Goal: Task Accomplishment & Management: Manage account settings

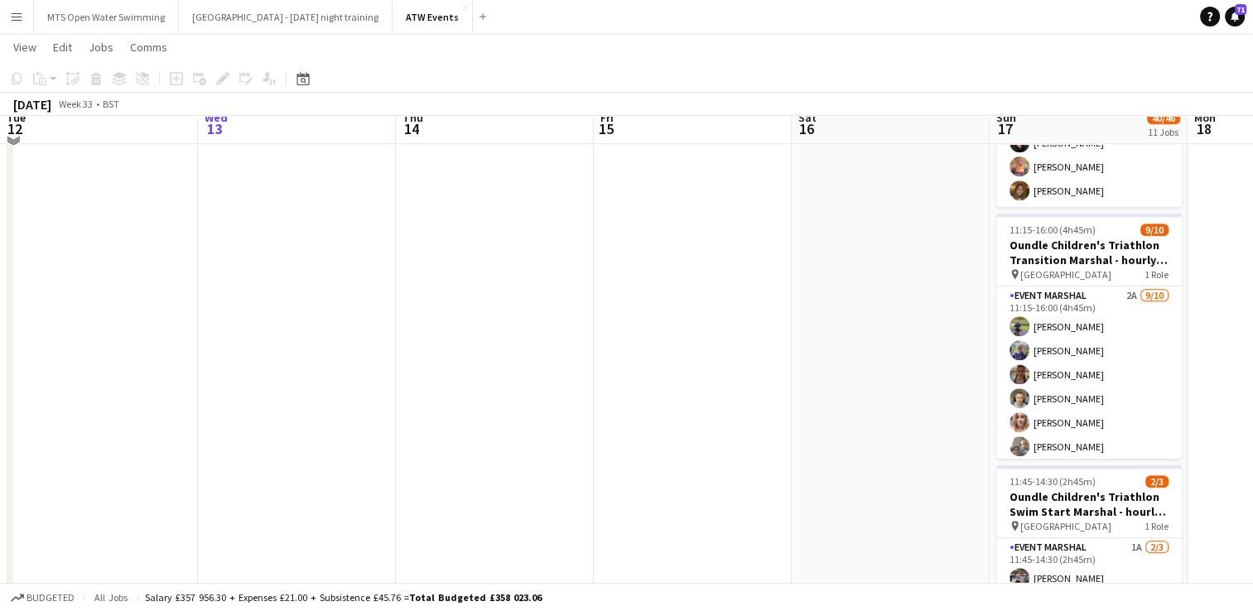
scroll to position [1335, 0]
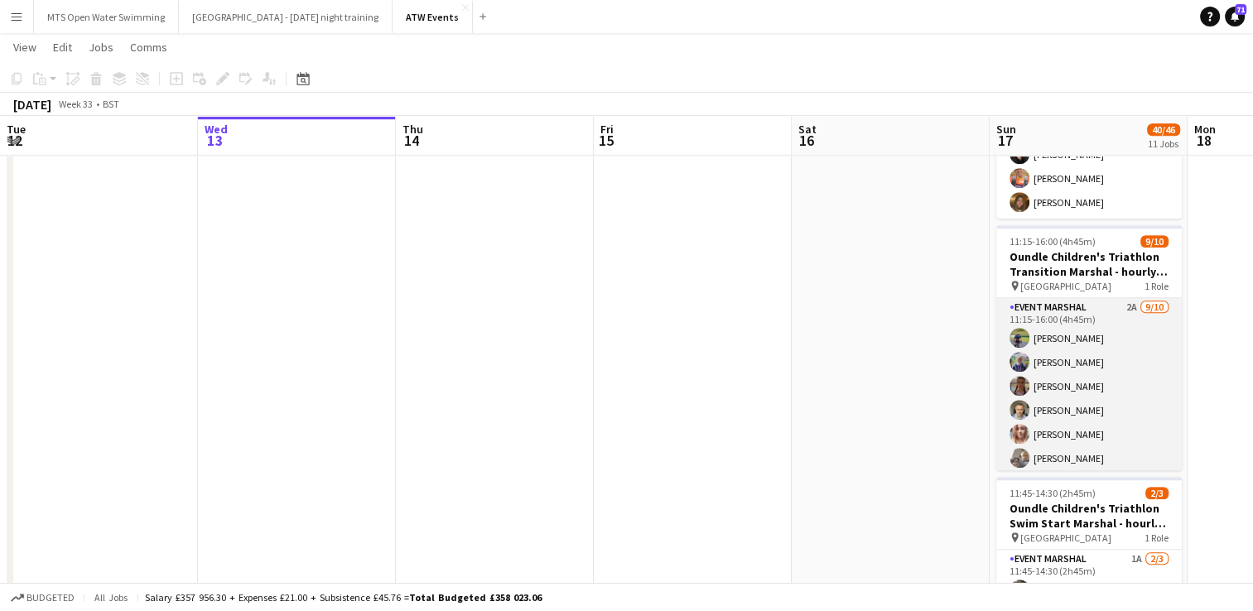
click at [1120, 298] on app-card-role "Event Marshal 2A [DATE] 11:15-16:00 (4h45m) [PERSON_NAME] [PERSON_NAME] [PERSON…" at bounding box center [1088, 434] width 185 height 272
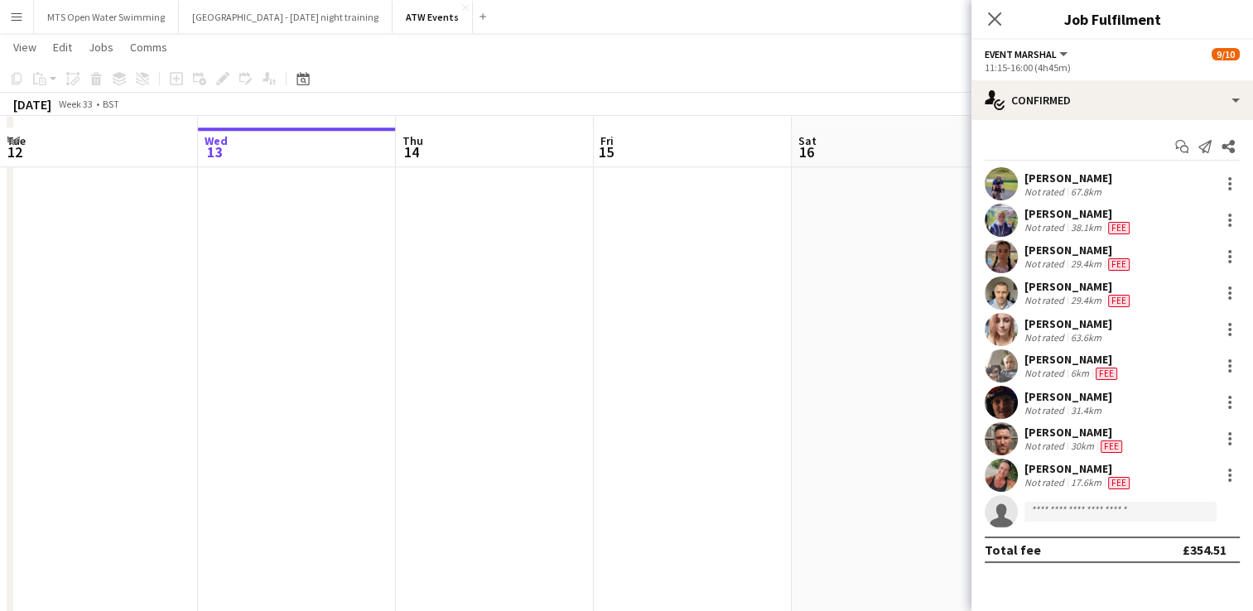
scroll to position [1524, 0]
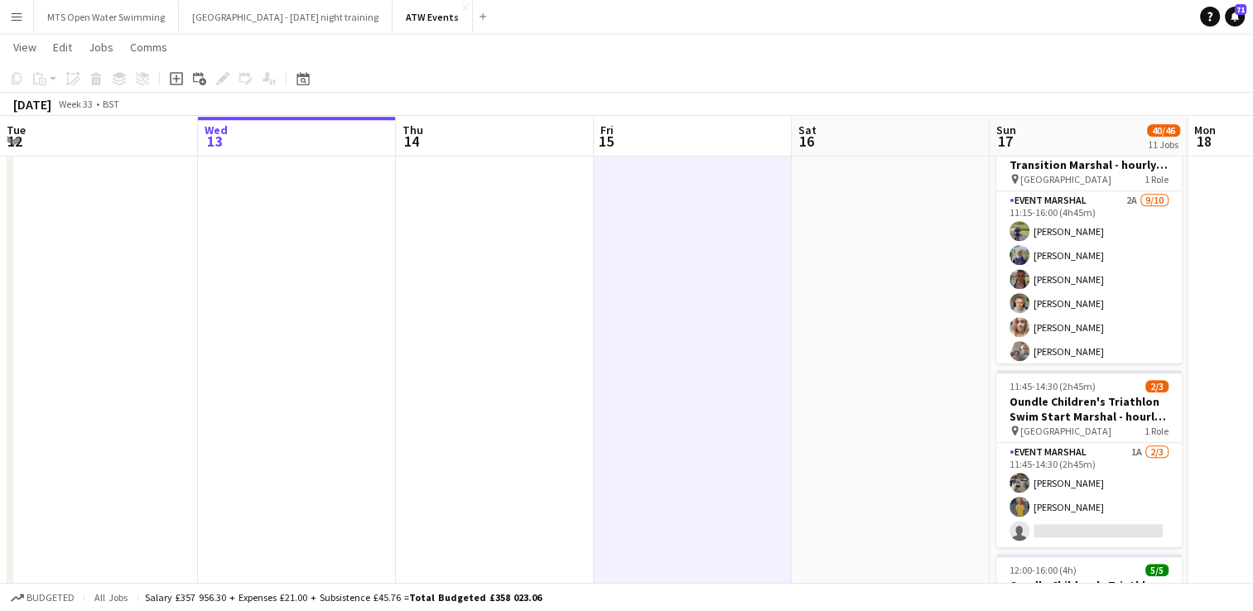
scroll to position [1443, 0]
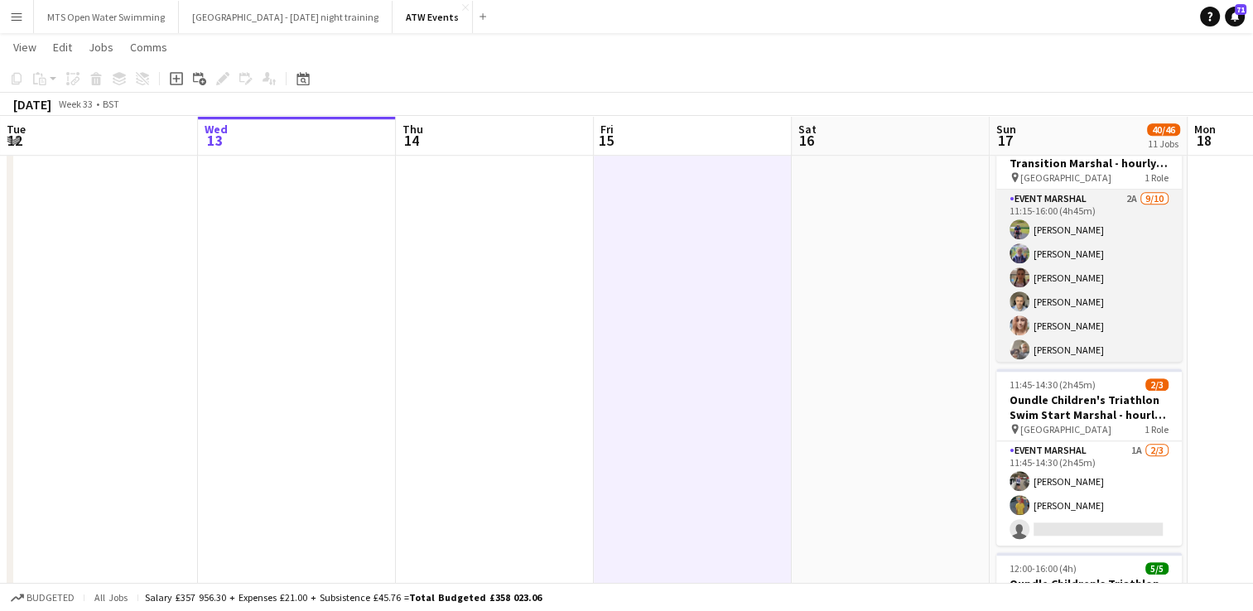
click at [1114, 192] on app-card-role "Event Marshal 2A [DATE] 11:15-16:00 (4h45m) [PERSON_NAME] [PERSON_NAME] [PERSON…" at bounding box center [1088, 326] width 185 height 272
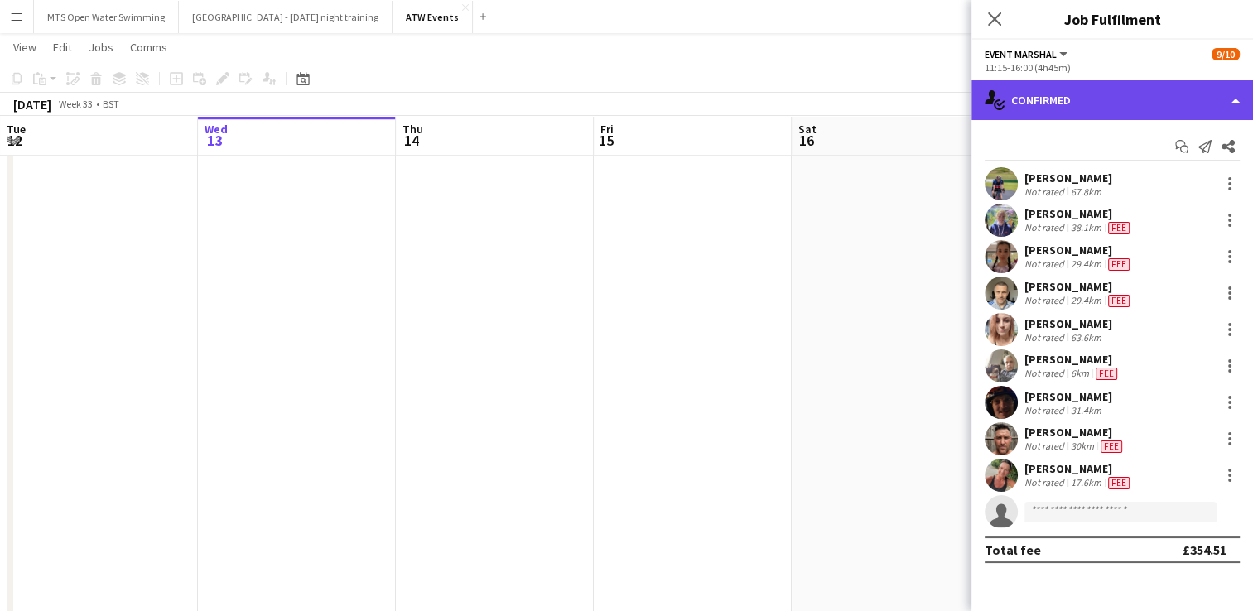
click at [1079, 110] on div "single-neutral-actions-check-2 Confirmed" at bounding box center [1112, 100] width 282 height 40
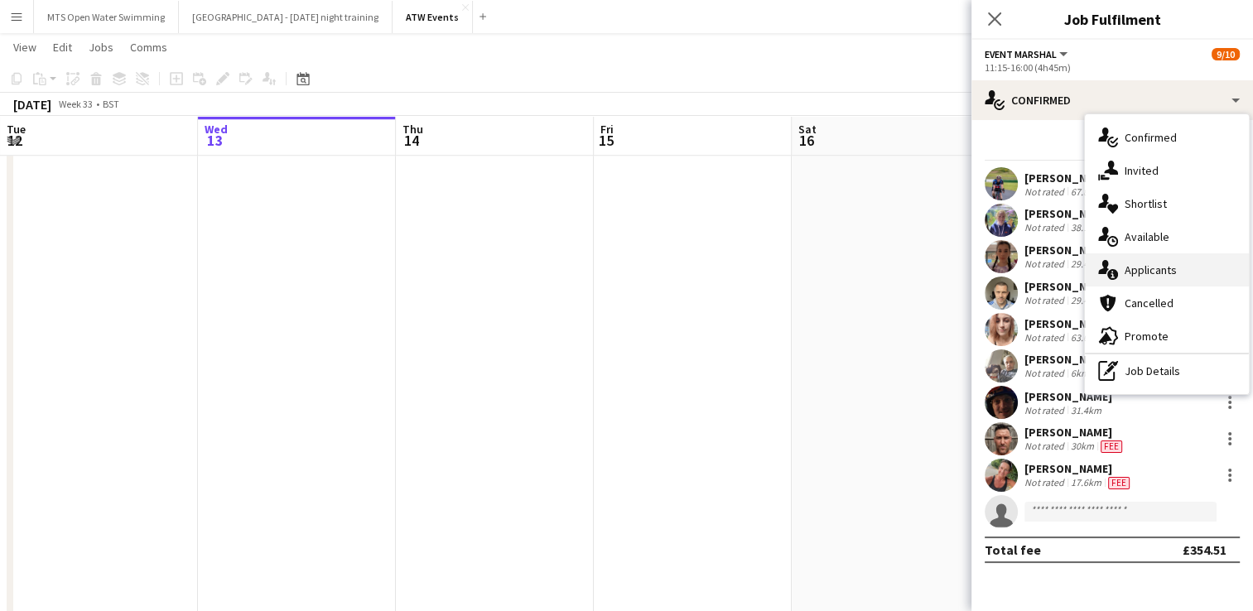
click at [1152, 276] on div "single-neutral-actions-information Applicants" at bounding box center [1167, 269] width 164 height 33
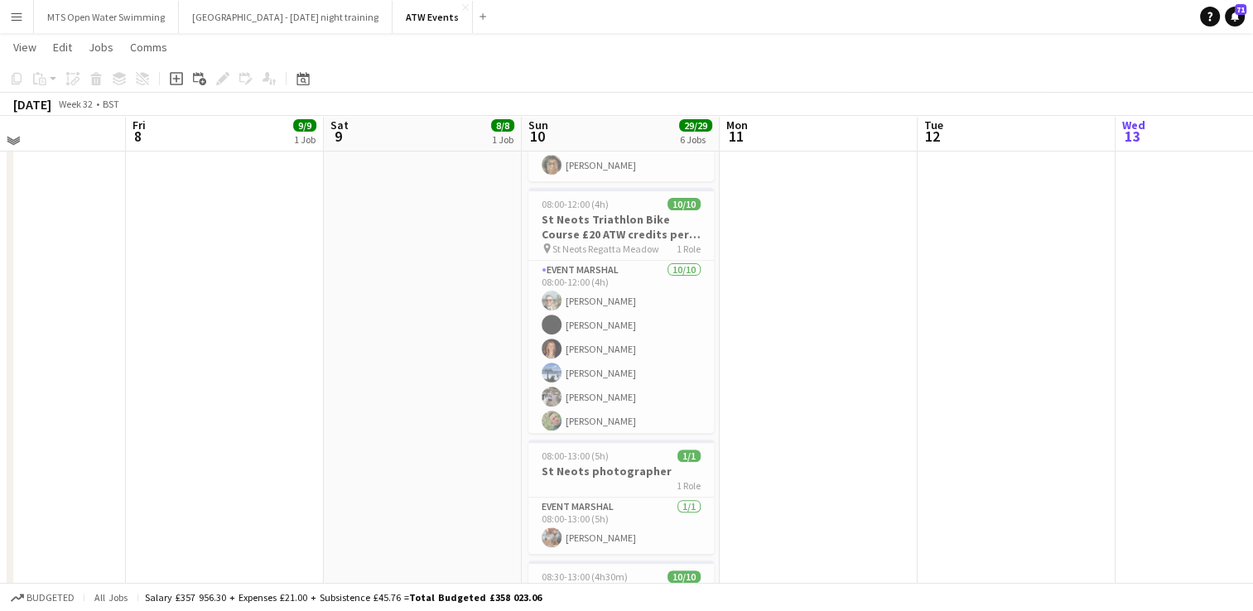
scroll to position [532, 0]
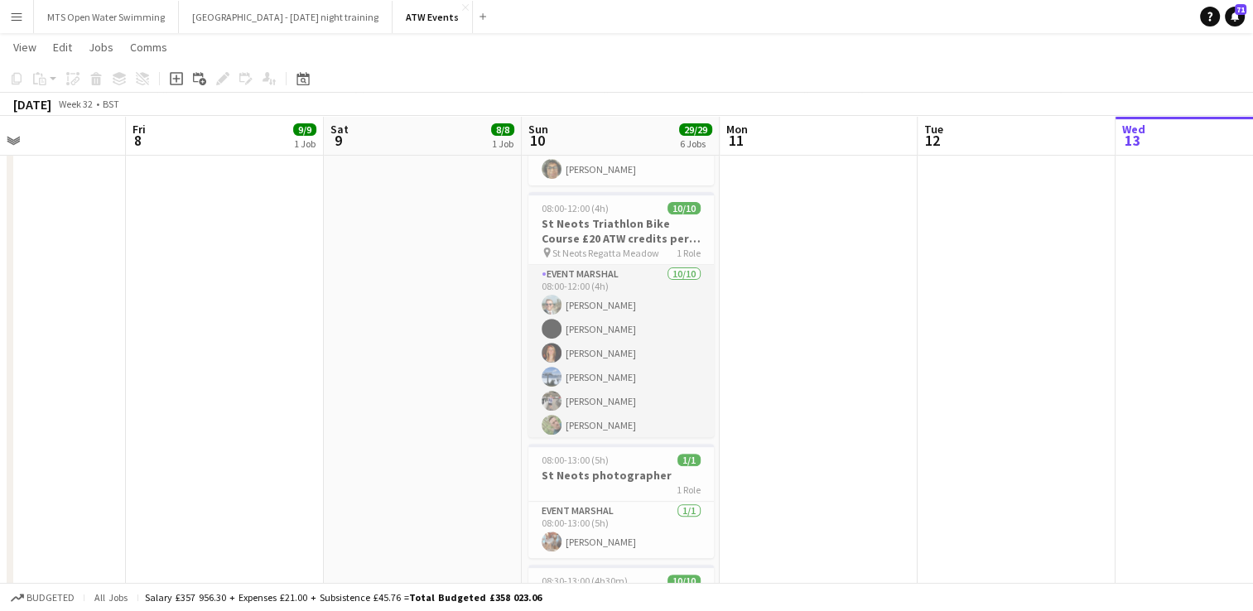
click at [614, 292] on app-card-role "Event Marshal [DATE] 08:00-12:00 (4h) [PERSON_NAME] [PERSON_NAME]-[PERSON_NAME]…" at bounding box center [620, 401] width 185 height 272
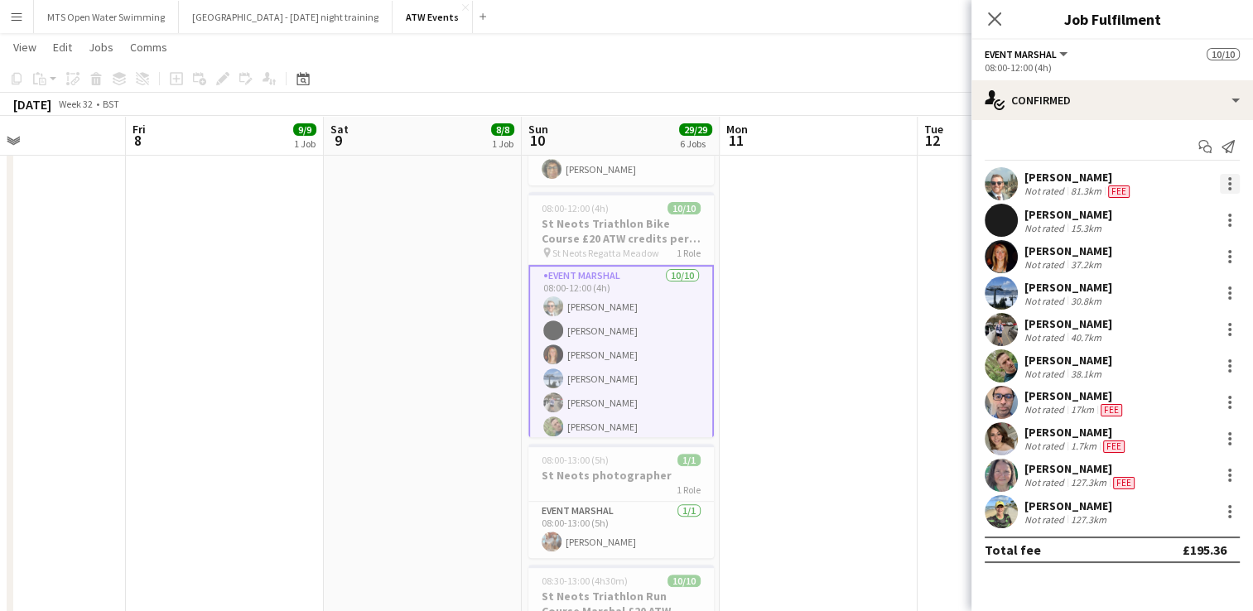
click at [1223, 193] on div at bounding box center [1230, 184] width 20 height 20
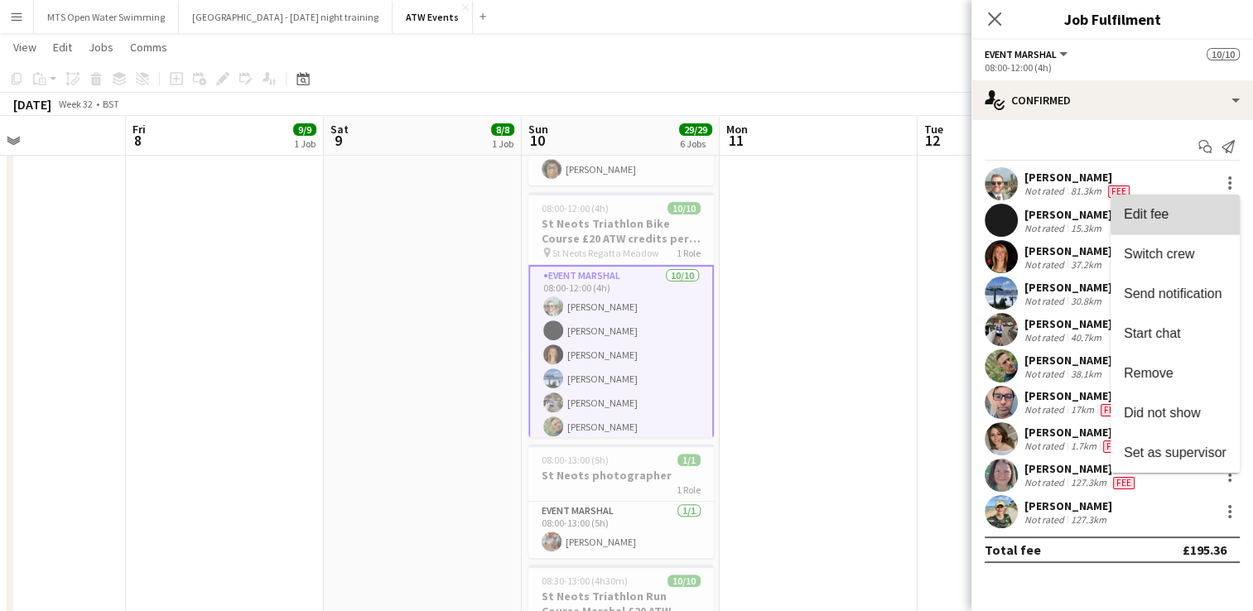
click at [1193, 213] on span "Edit fee" at bounding box center [1175, 214] width 103 height 15
